Goal: Task Accomplishment & Management: Complete application form

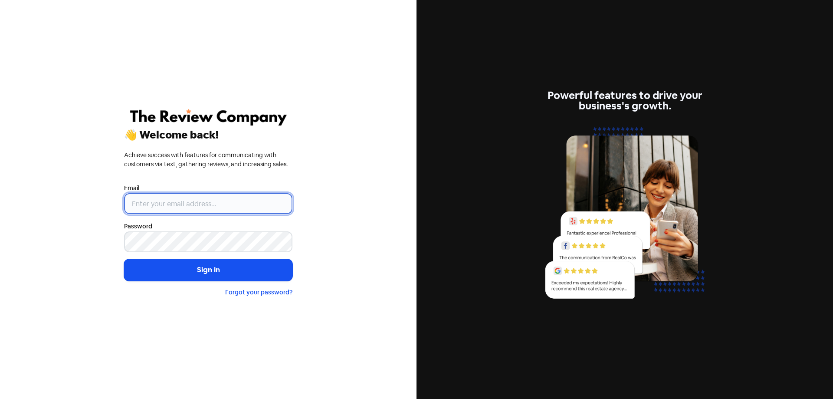
drag, startPoint x: 204, startPoint y: 203, endPoint x: 205, endPoint y: 198, distance: 5.3
click at [204, 203] on input "email" at bounding box center [208, 203] width 168 height 21
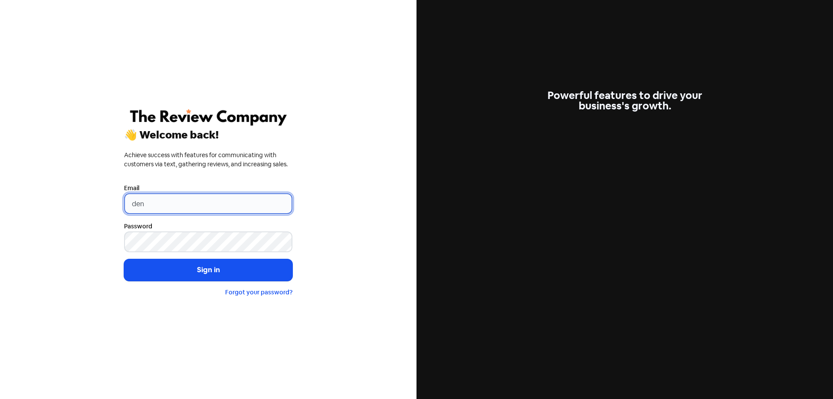
click at [124, 259] on button "Sign in" at bounding box center [208, 270] width 168 height 22
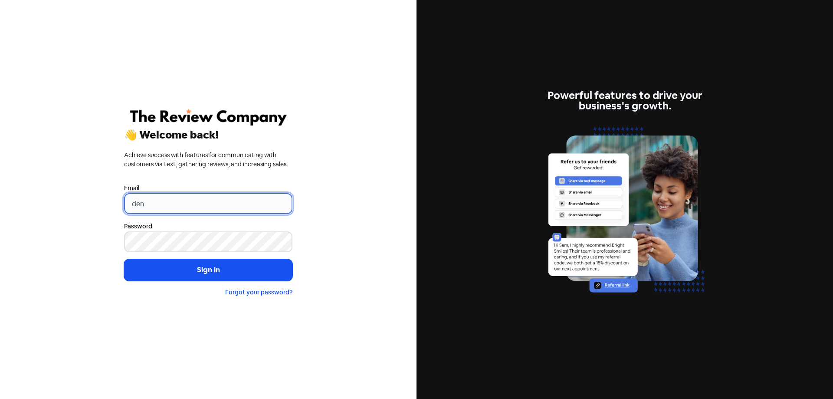
type input "[PERSON_NAME][EMAIL_ADDRESS][DOMAIN_NAME]"
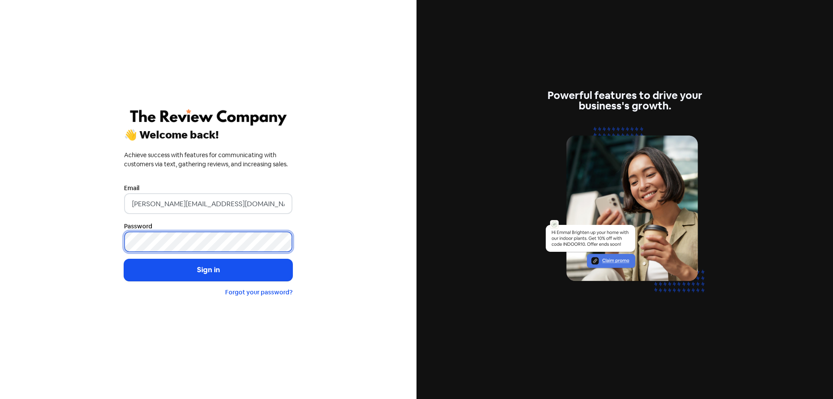
click at [124, 259] on button "Sign in" at bounding box center [208, 270] width 168 height 22
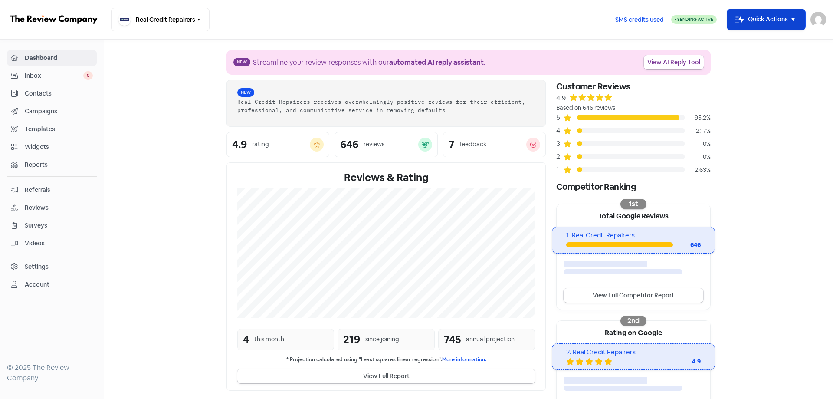
drag, startPoint x: 796, startPoint y: 23, endPoint x: 778, endPoint y: 30, distance: 18.7
click at [795, 23] on icon "button" at bounding box center [793, 19] width 10 height 10
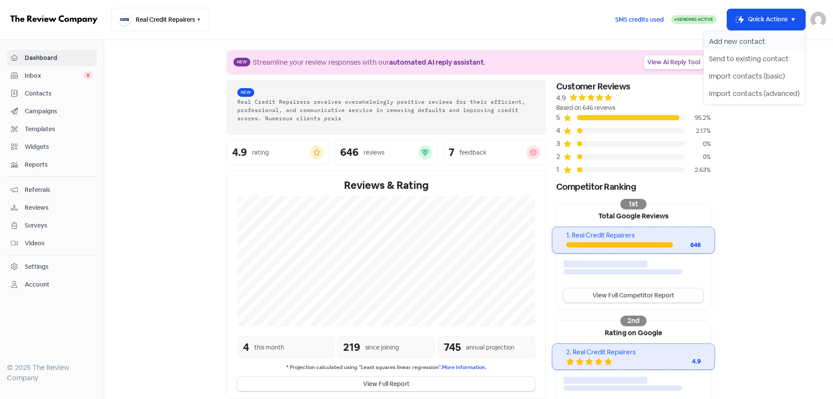
click at [734, 44] on button "Add new contact" at bounding box center [753, 41] width 101 height 17
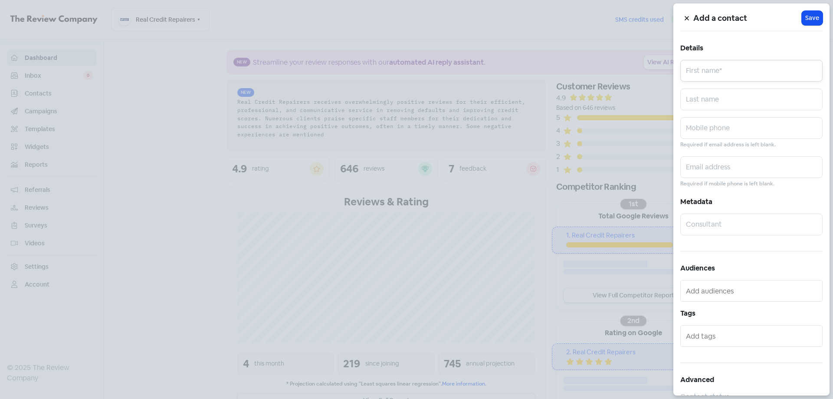
click at [726, 73] on input "text" at bounding box center [751, 71] width 142 height 22
paste input "[PERSON_NAME]"
click at [724, 70] on input "[PERSON_NAME]" at bounding box center [751, 71] width 142 height 22
type input "[PERSON_NAME]"
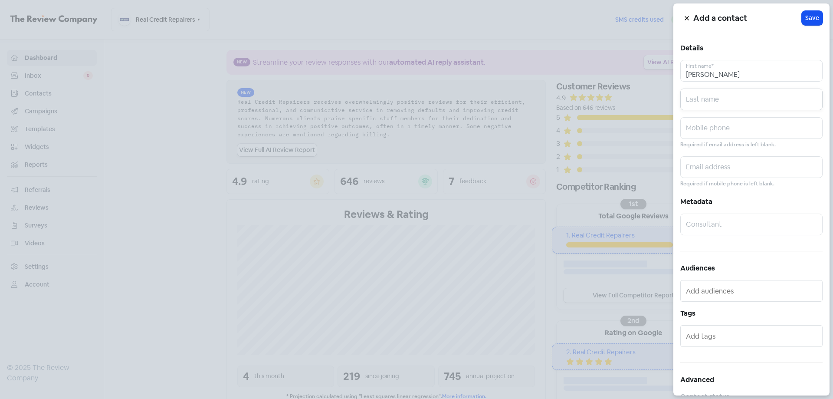
paste input "Sawaneh"
type input "Sawaneh"
paste input "0432156818"
type input "0432156818"
paste input "[EMAIL_ADDRESS][DOMAIN_NAME]"
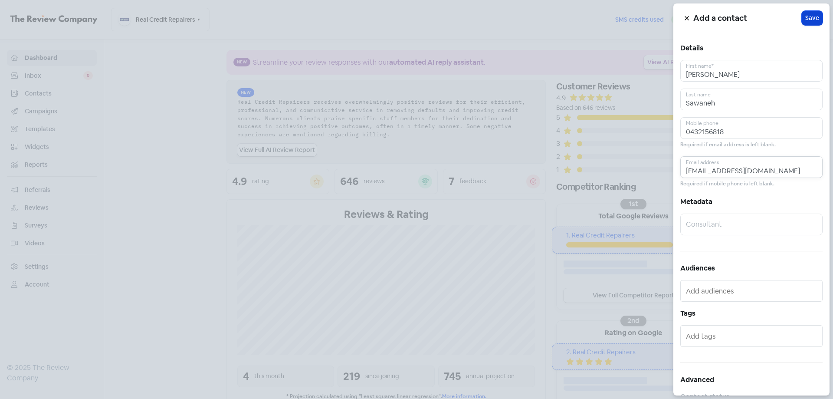
type input "[EMAIL_ADDRESS][DOMAIN_NAME]"
drag, startPoint x: 812, startPoint y: 20, endPoint x: 813, endPoint y: 13, distance: 7.0
click at [812, 20] on span "Save" at bounding box center [812, 17] width 14 height 9
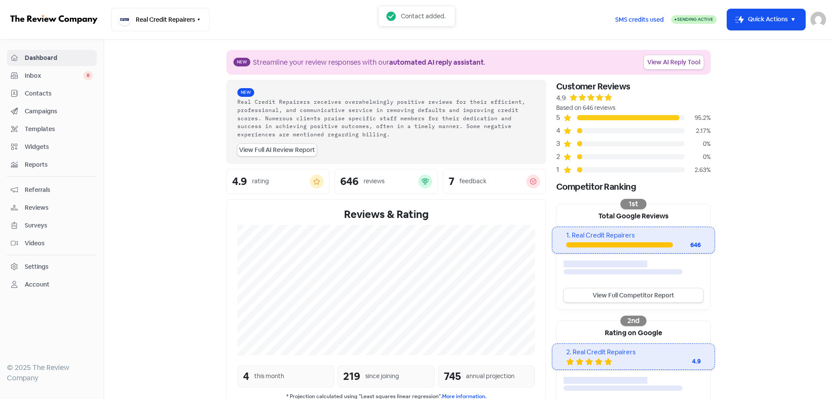
click at [779, 107] on section "New Streamline your review responses with our automated AI reply assistant . Vi…" at bounding box center [468, 290] width 729 height 502
